Goal: Task Accomplishment & Management: Use online tool/utility

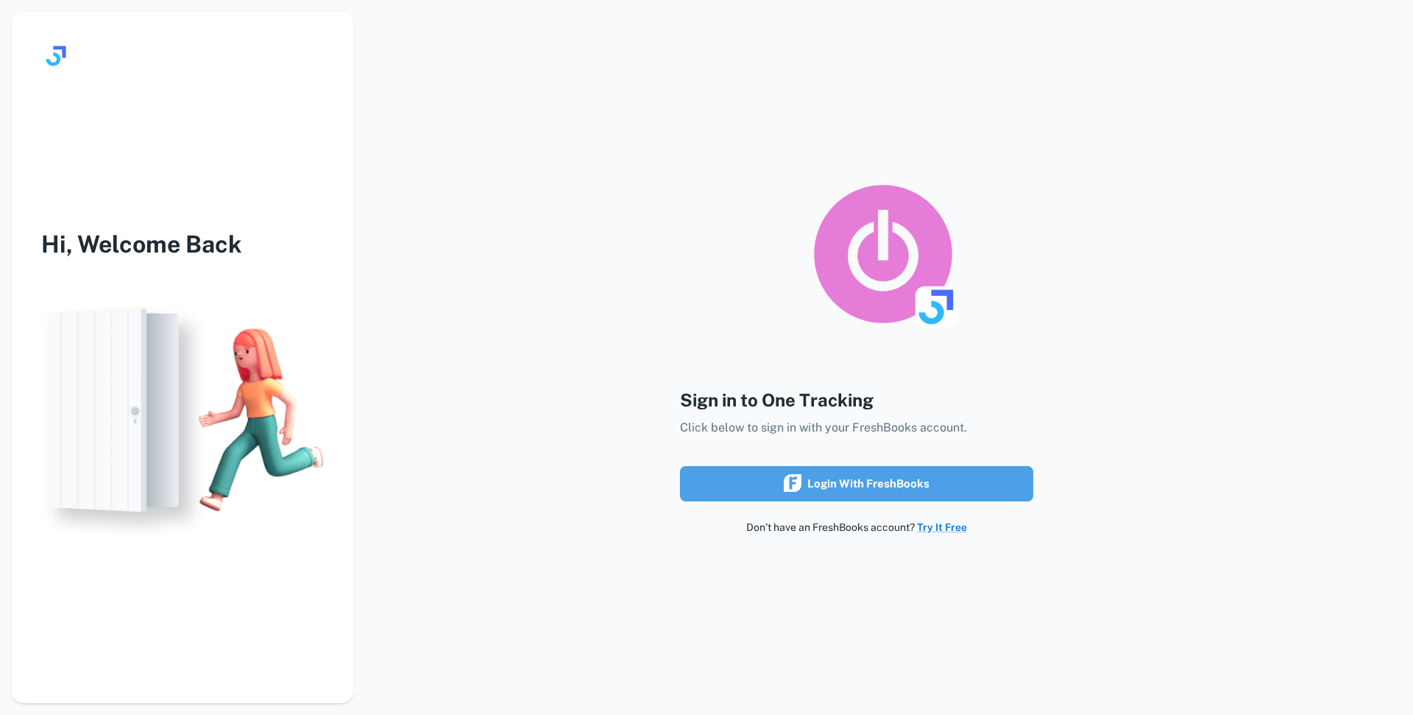
click at [839, 481] on div "Login with FreshBooks" at bounding box center [857, 483] width 146 height 19
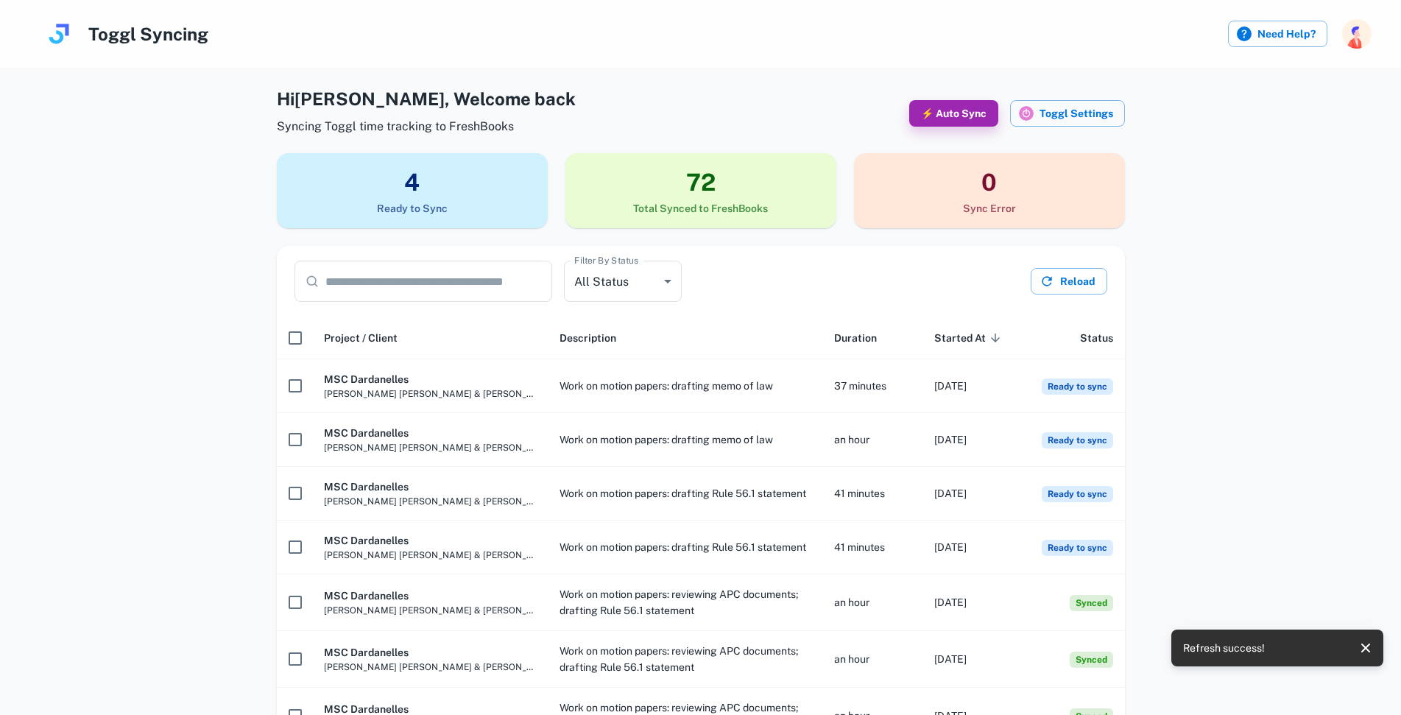
scroll to position [74, 0]
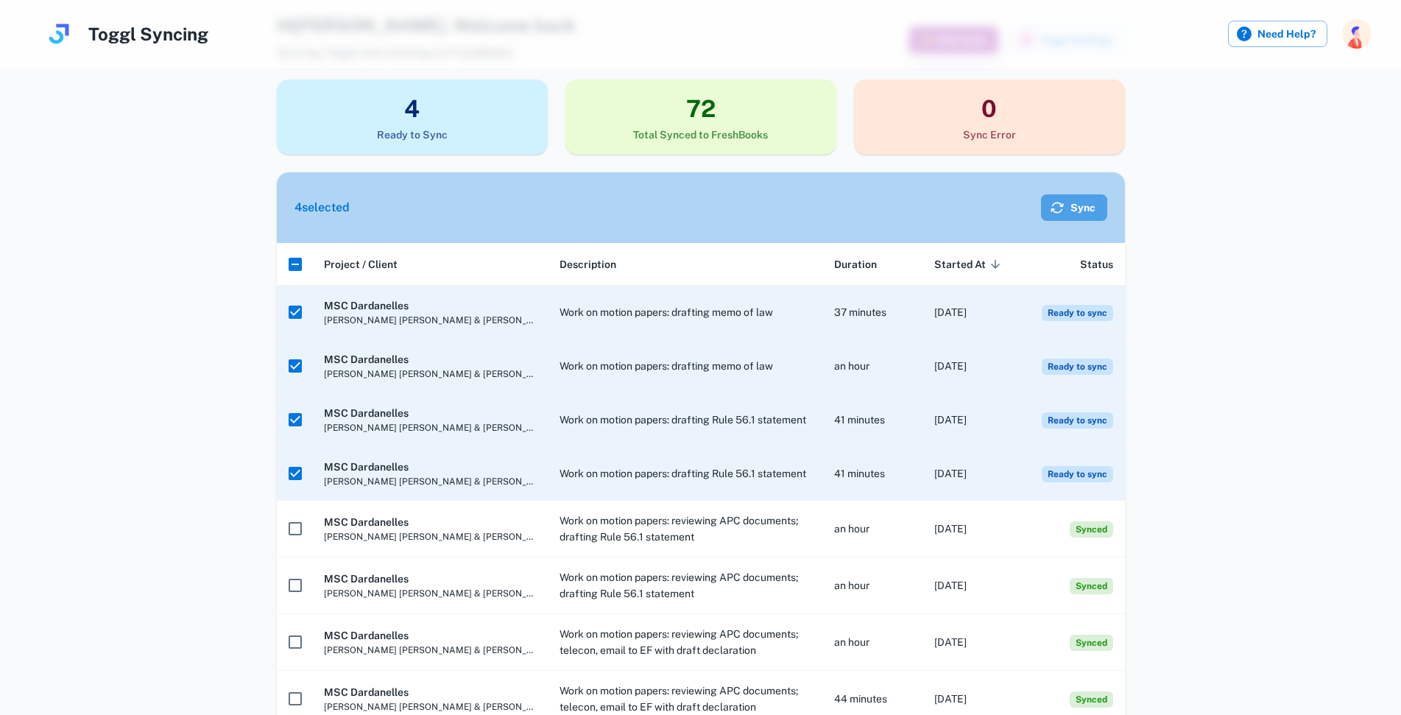
click at [1061, 211] on icon "button" at bounding box center [1057, 207] width 13 height 11
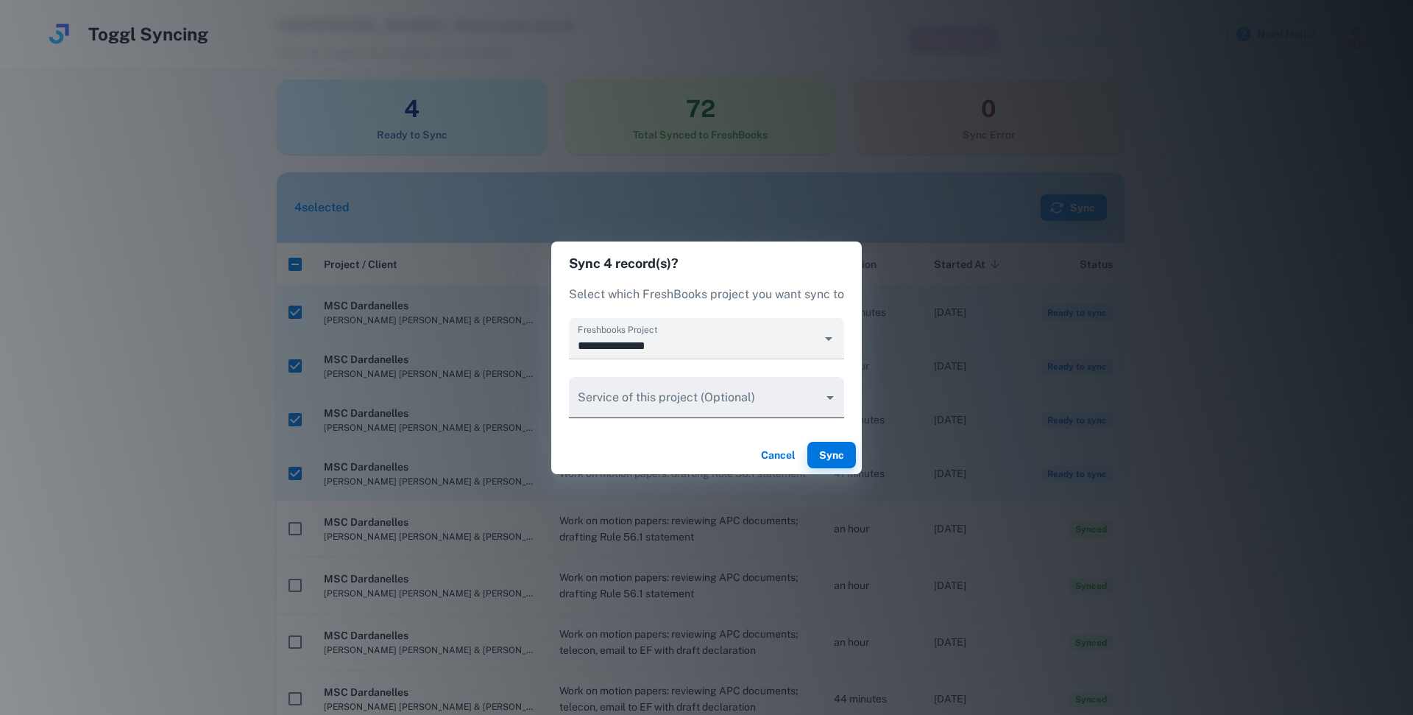
click at [831, 400] on body "Toggl Syncing Need Help? Hi John , Welcome back Syncing Toggl time tracking to …" at bounding box center [706, 283] width 1413 height 715
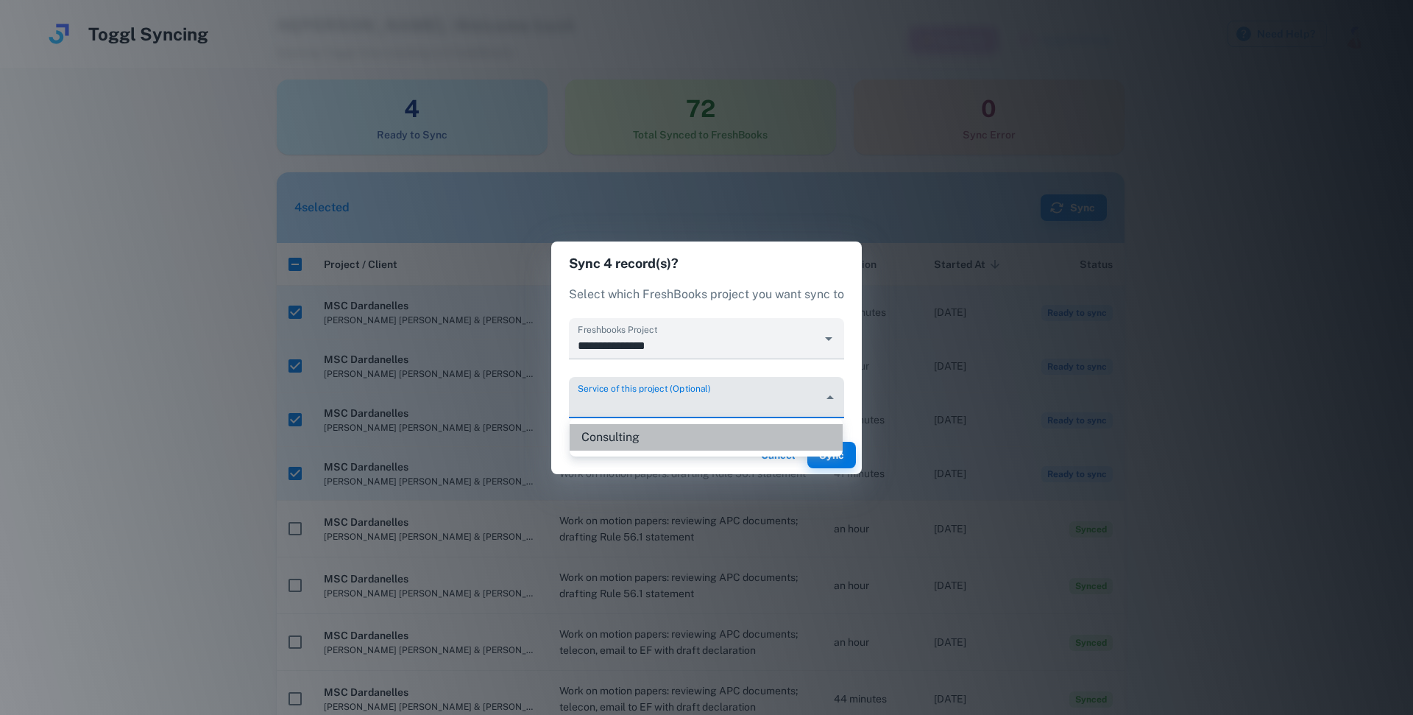
click at [713, 432] on li "Consulting" at bounding box center [706, 437] width 273 height 27
type input "********"
click at [829, 457] on button "Sync" at bounding box center [832, 455] width 49 height 27
